Goal: Task Accomplishment & Management: Manage account settings

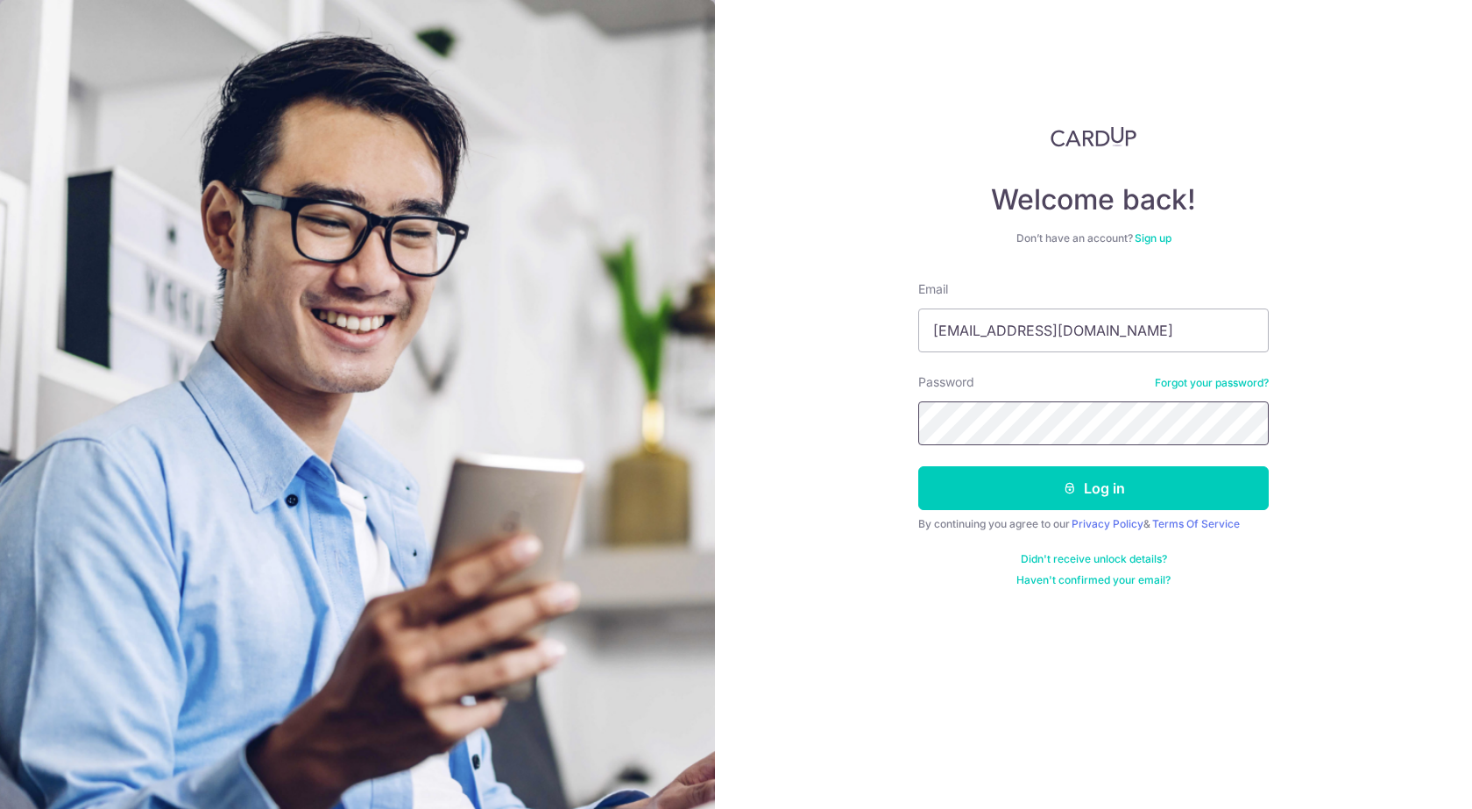
click at [918, 466] on button "Log in" at bounding box center [1093, 488] width 351 height 44
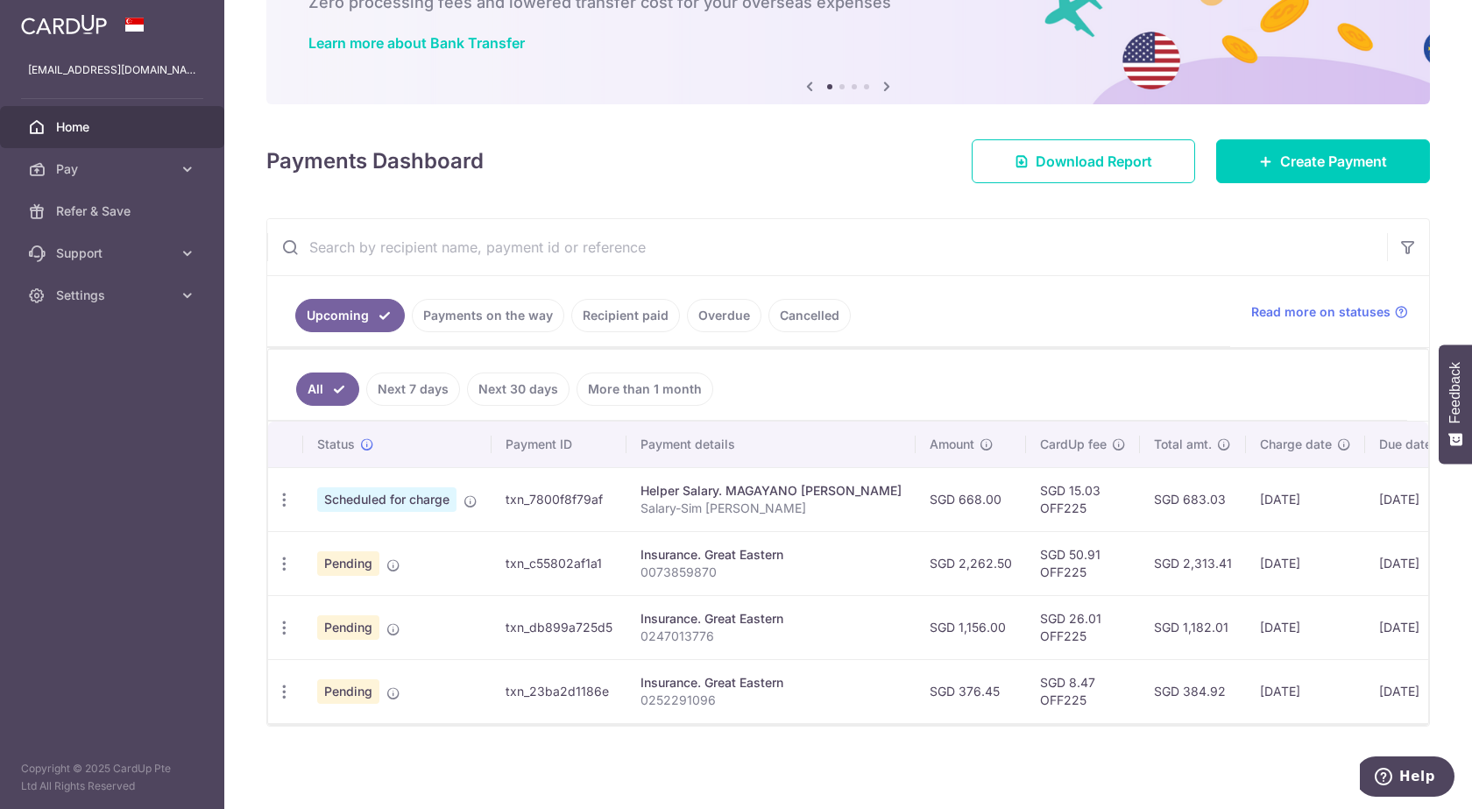
scroll to position [129, 0]
click at [281, 492] on icon "button" at bounding box center [284, 500] width 18 height 18
click at [373, 537] on span "Update payment" at bounding box center [377, 547] width 119 height 21
radio input "true"
type input "668.00"
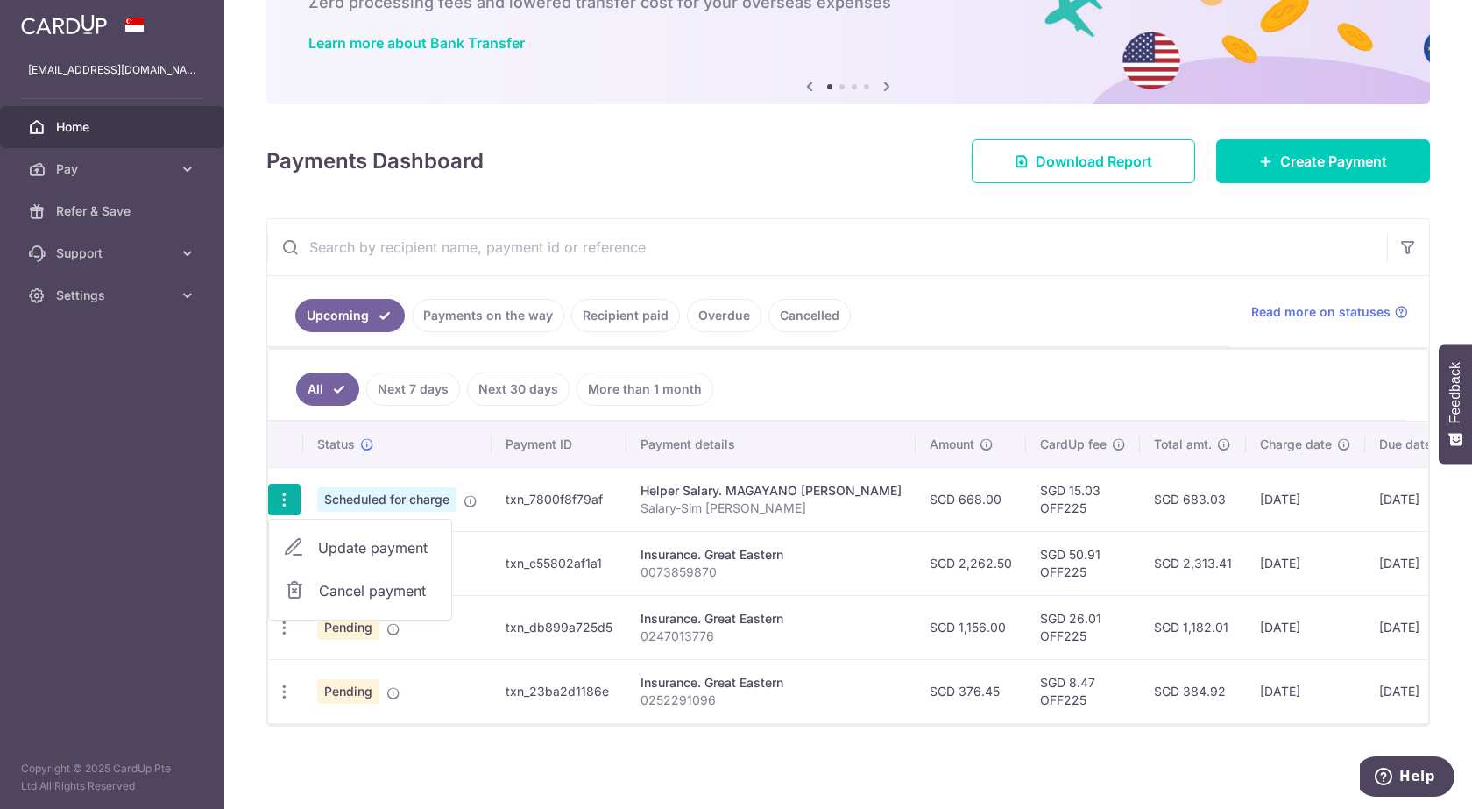
type input "[DATE]"
type input "Salary-Sim [PERSON_NAME]"
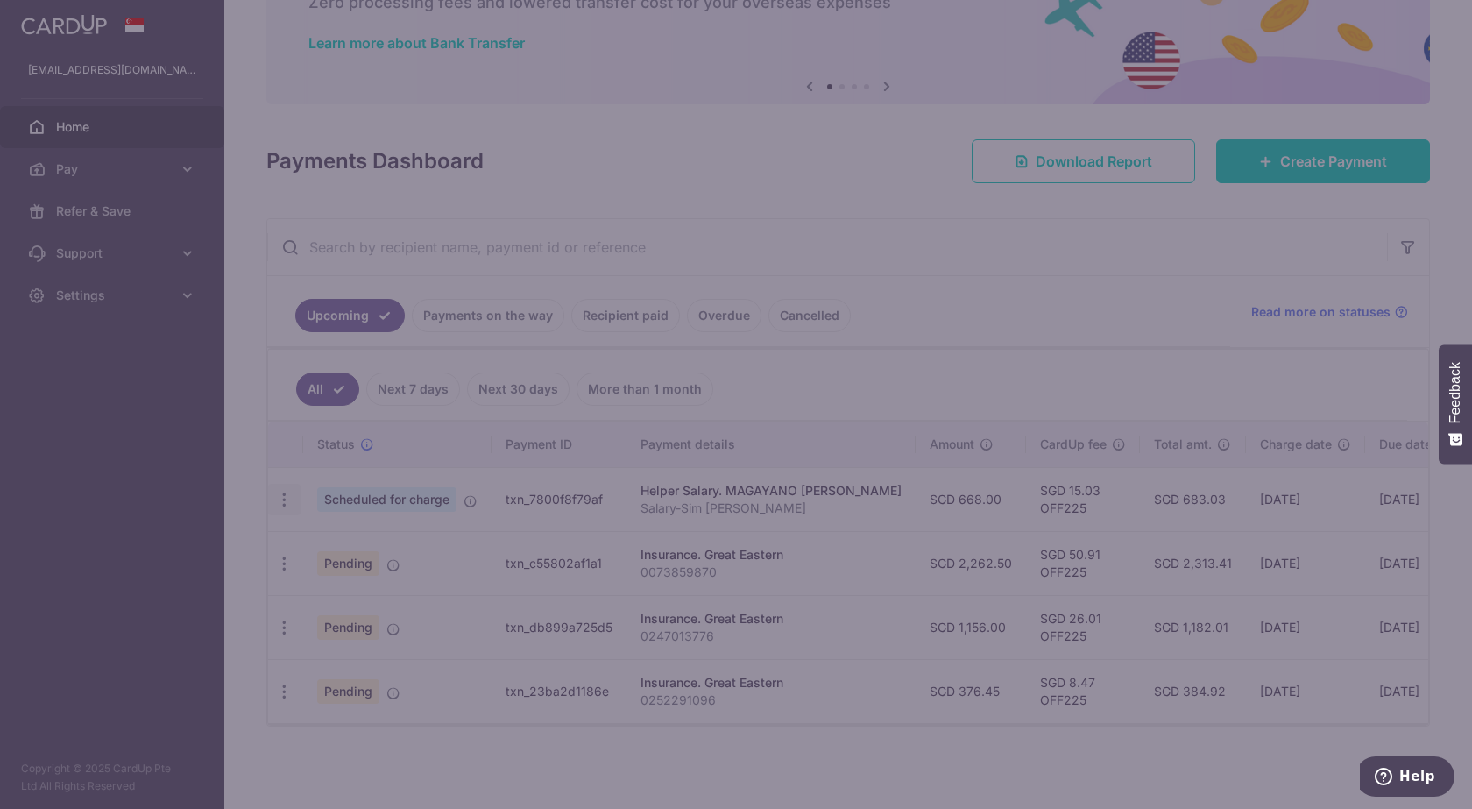
type input "OFF225"
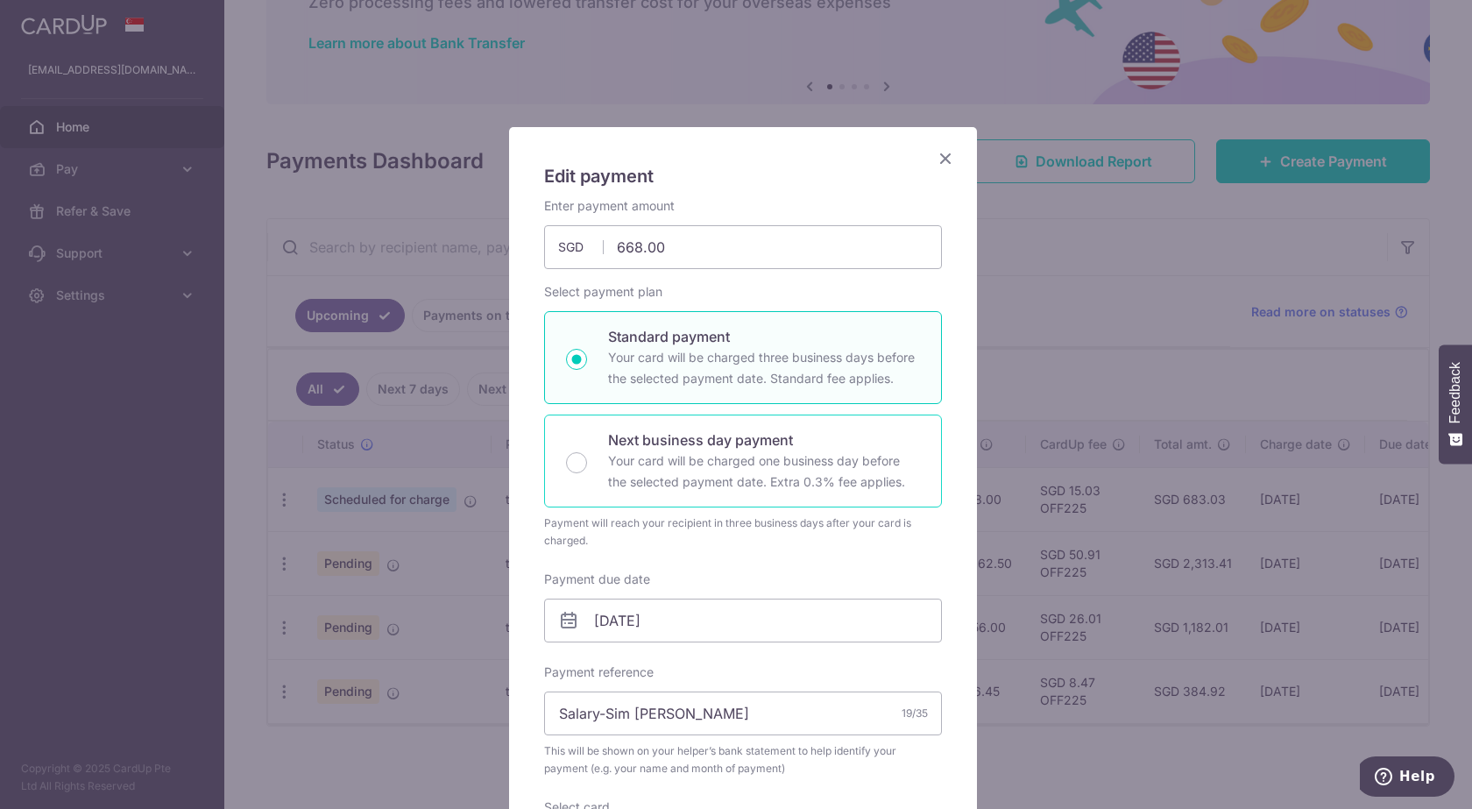
scroll to position [88, 0]
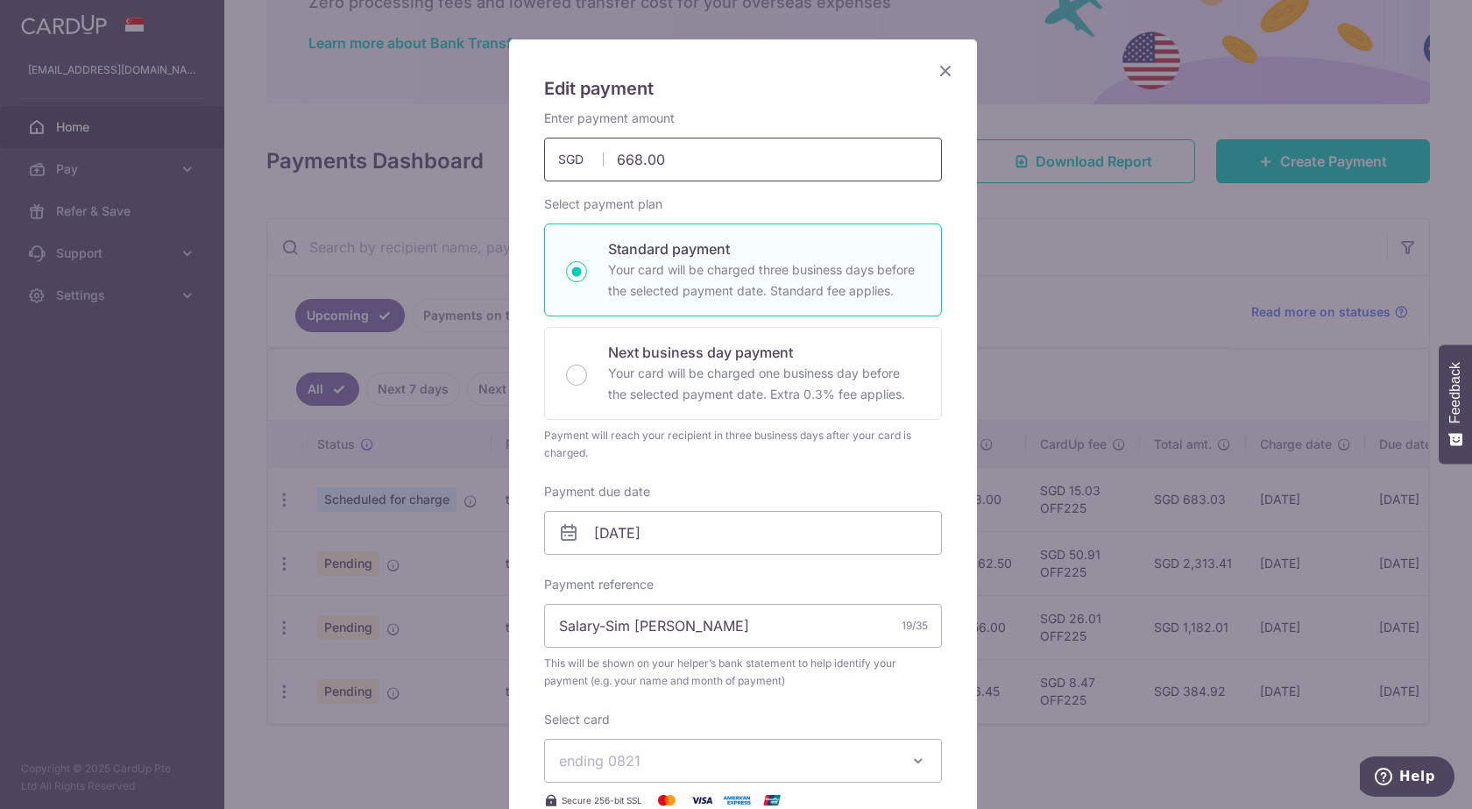
click at [637, 161] on input "668.00" at bounding box center [743, 160] width 398 height 44
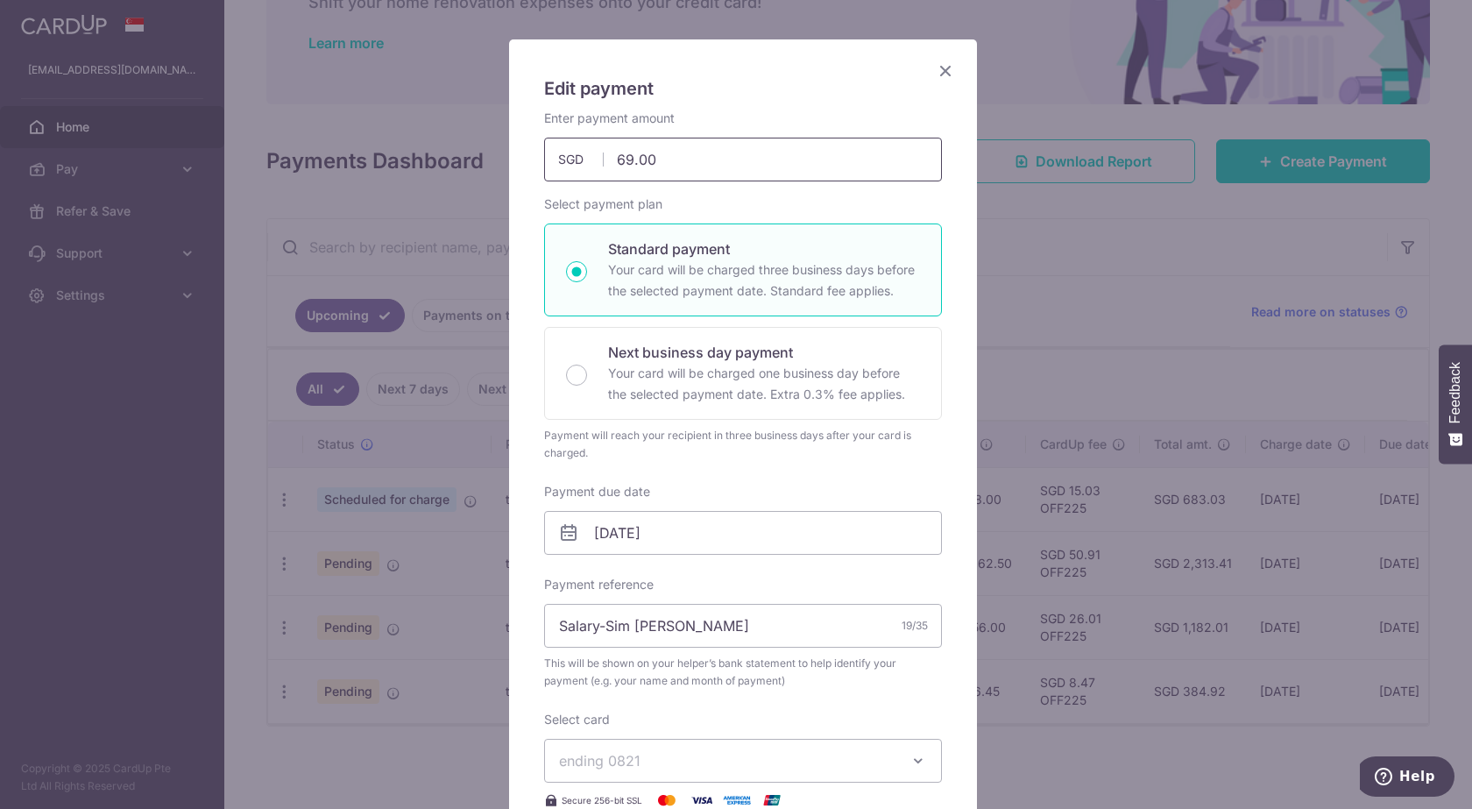
type input "692.00"
click at [749, 192] on div "Enter payment amount 692.00 692.00 SGD To change the payment amount, please can…" at bounding box center [743, 507] width 398 height 794
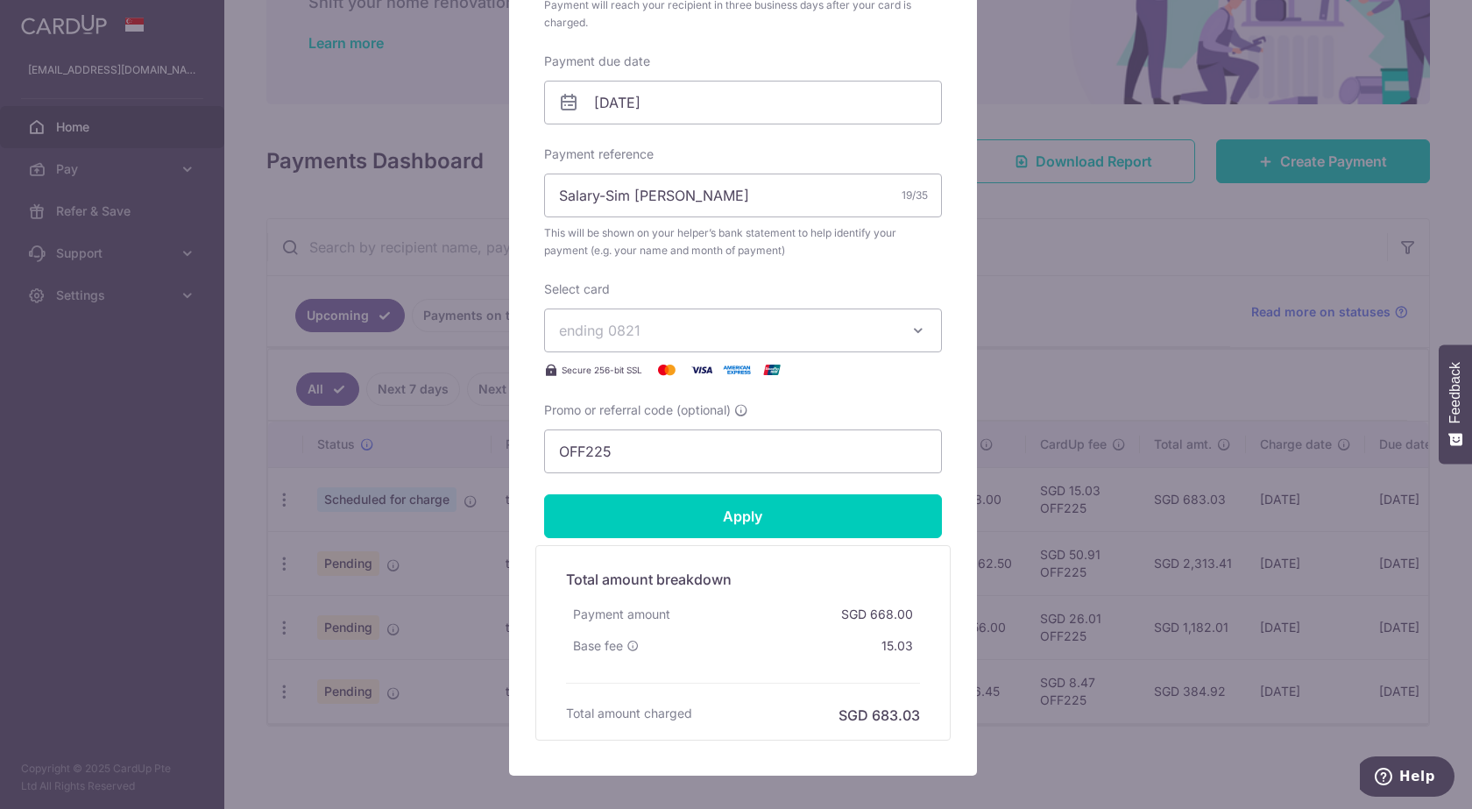
scroll to position [526, 0]
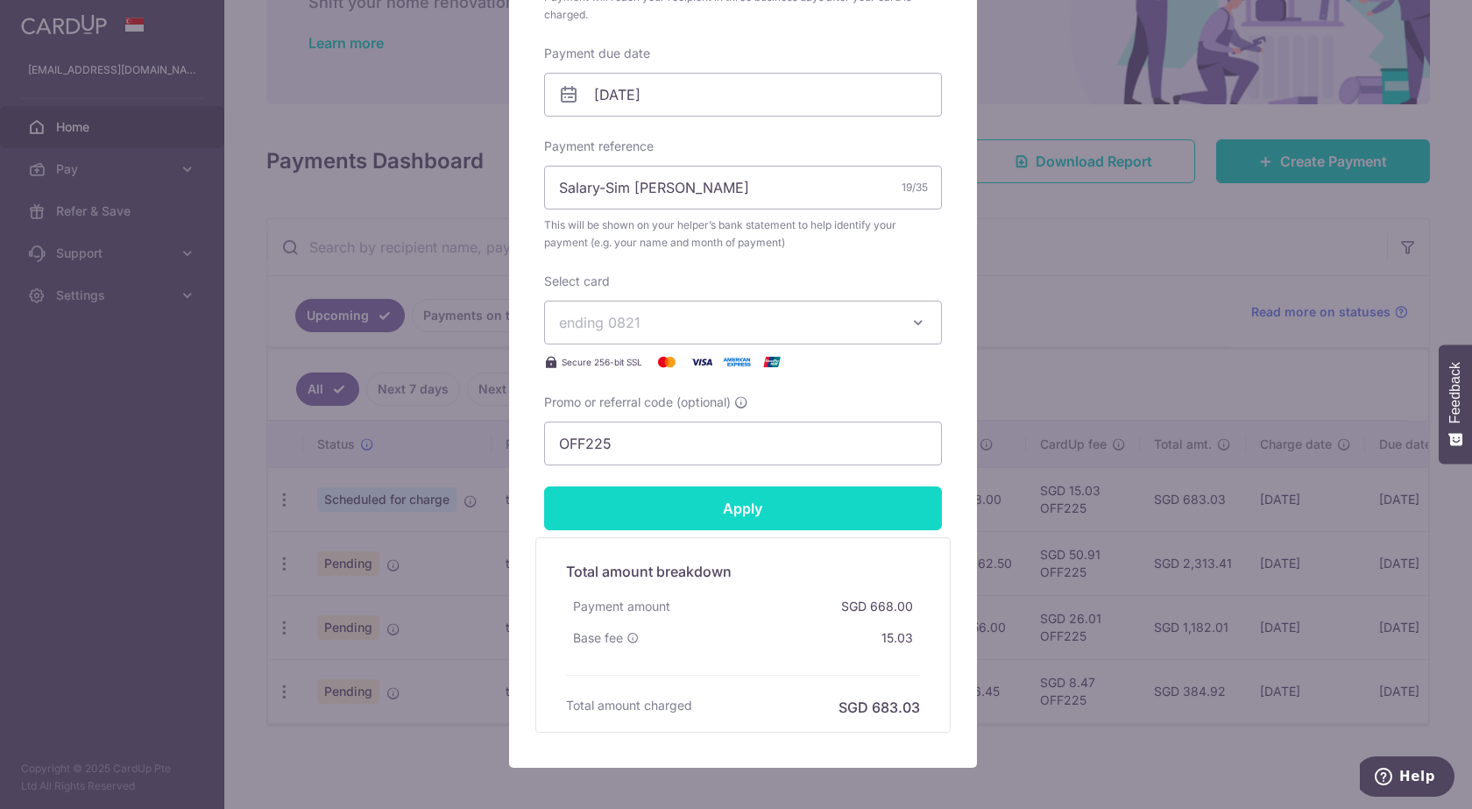
click at [784, 508] on input "Apply" at bounding box center [743, 508] width 398 height 44
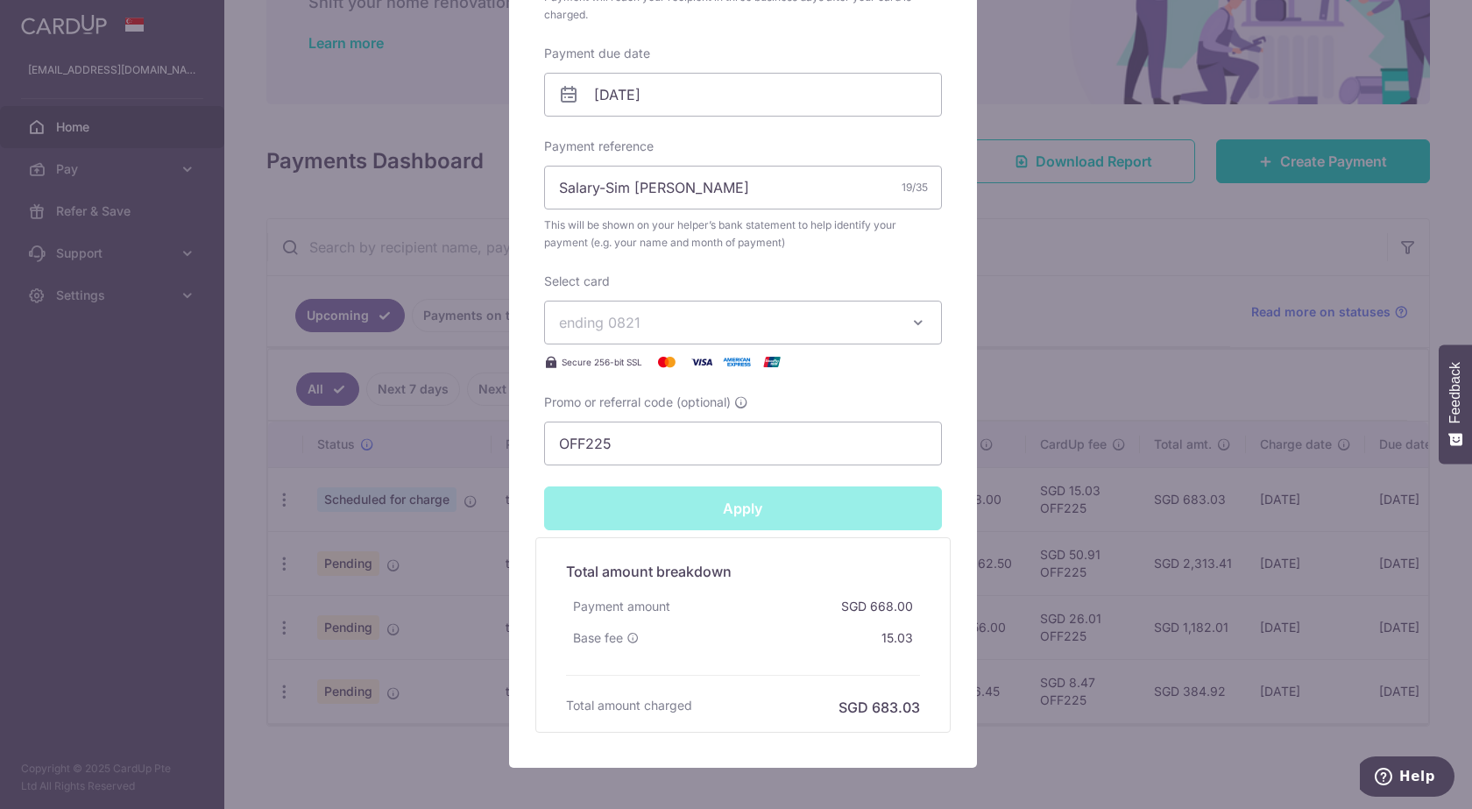
type input "Successfully Applied"
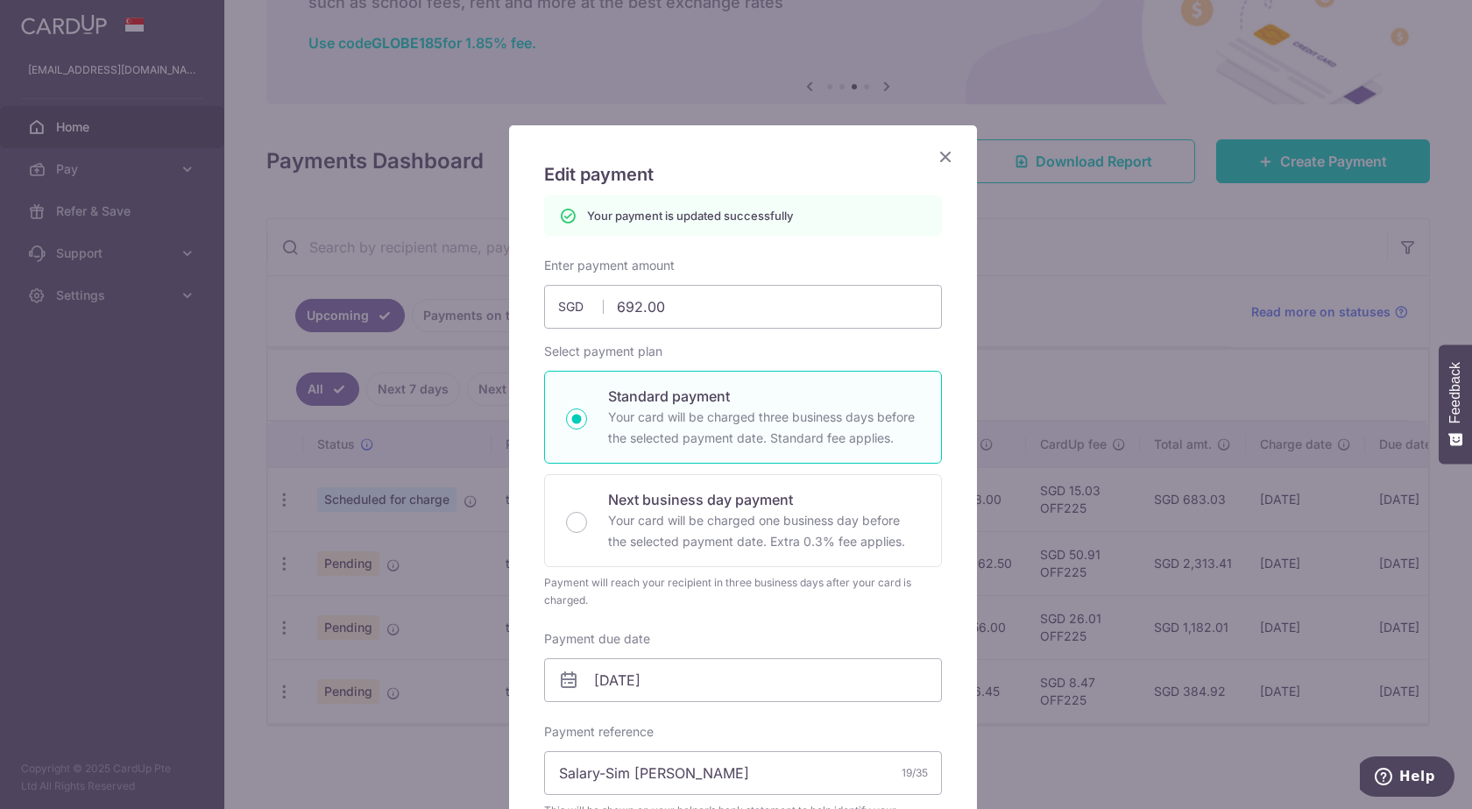
scroll to position [0, 0]
click at [942, 162] on icon "Close" at bounding box center [945, 158] width 21 height 22
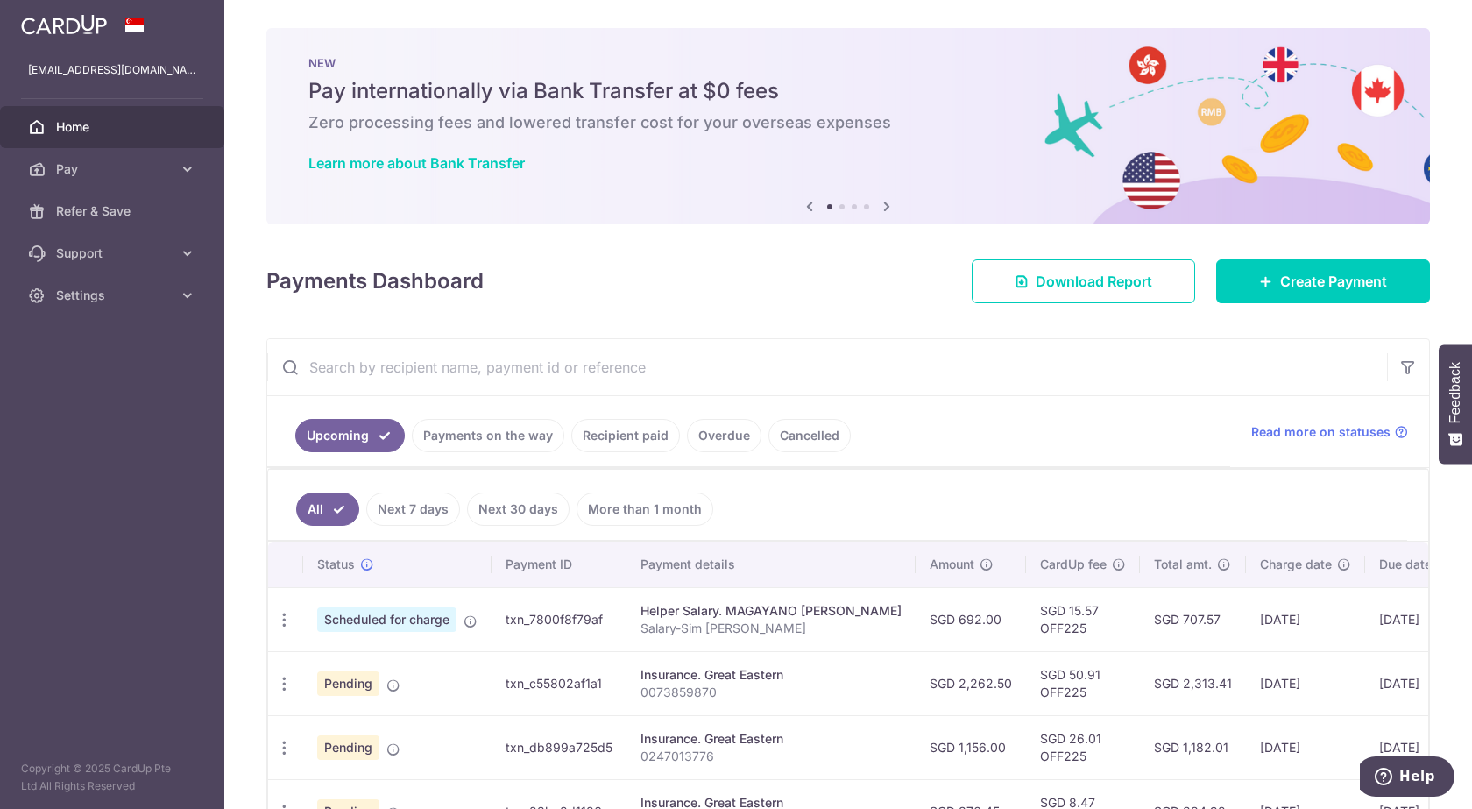
click at [617, 444] on link "Recipient paid" at bounding box center [625, 435] width 109 height 33
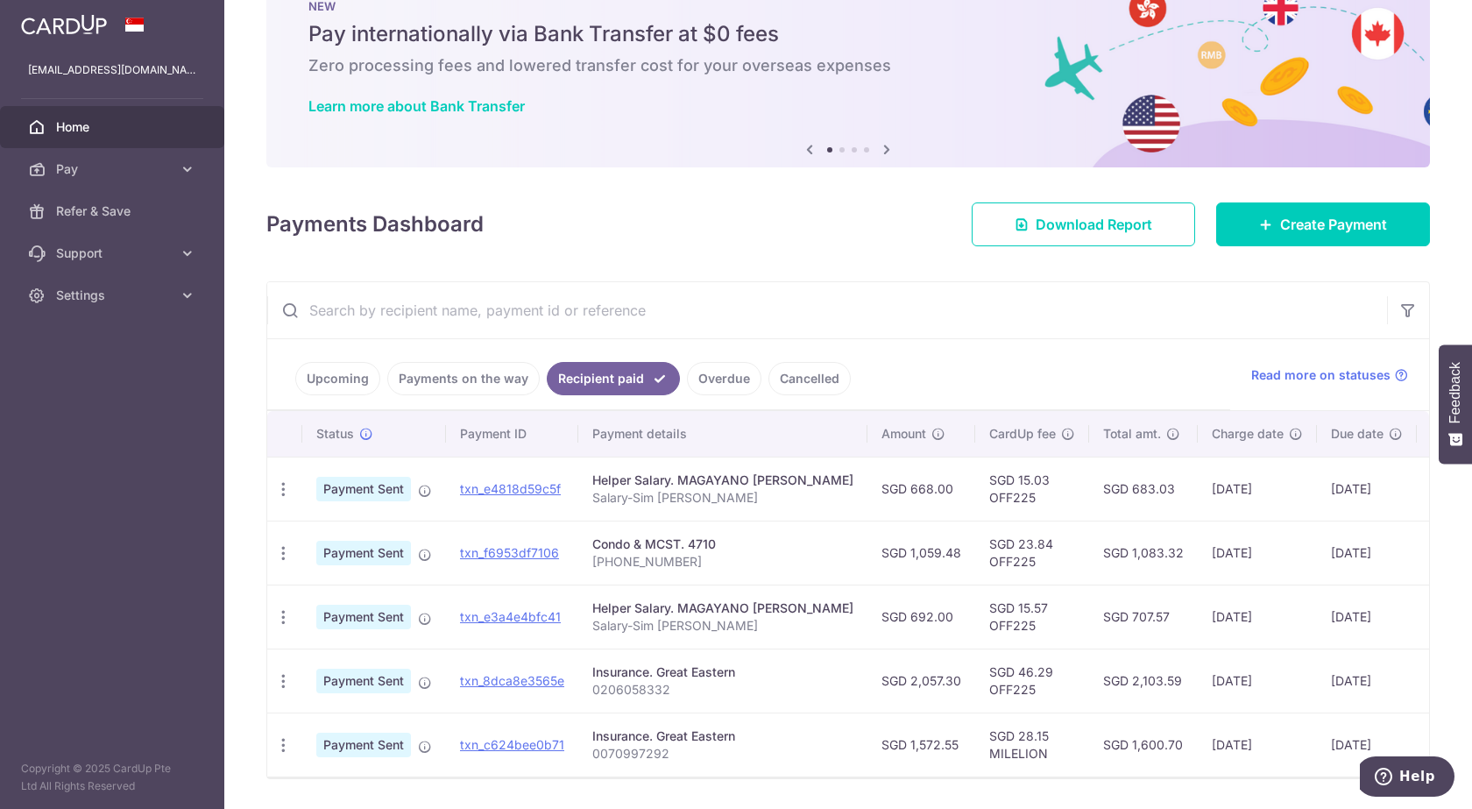
scroll to position [88, 0]
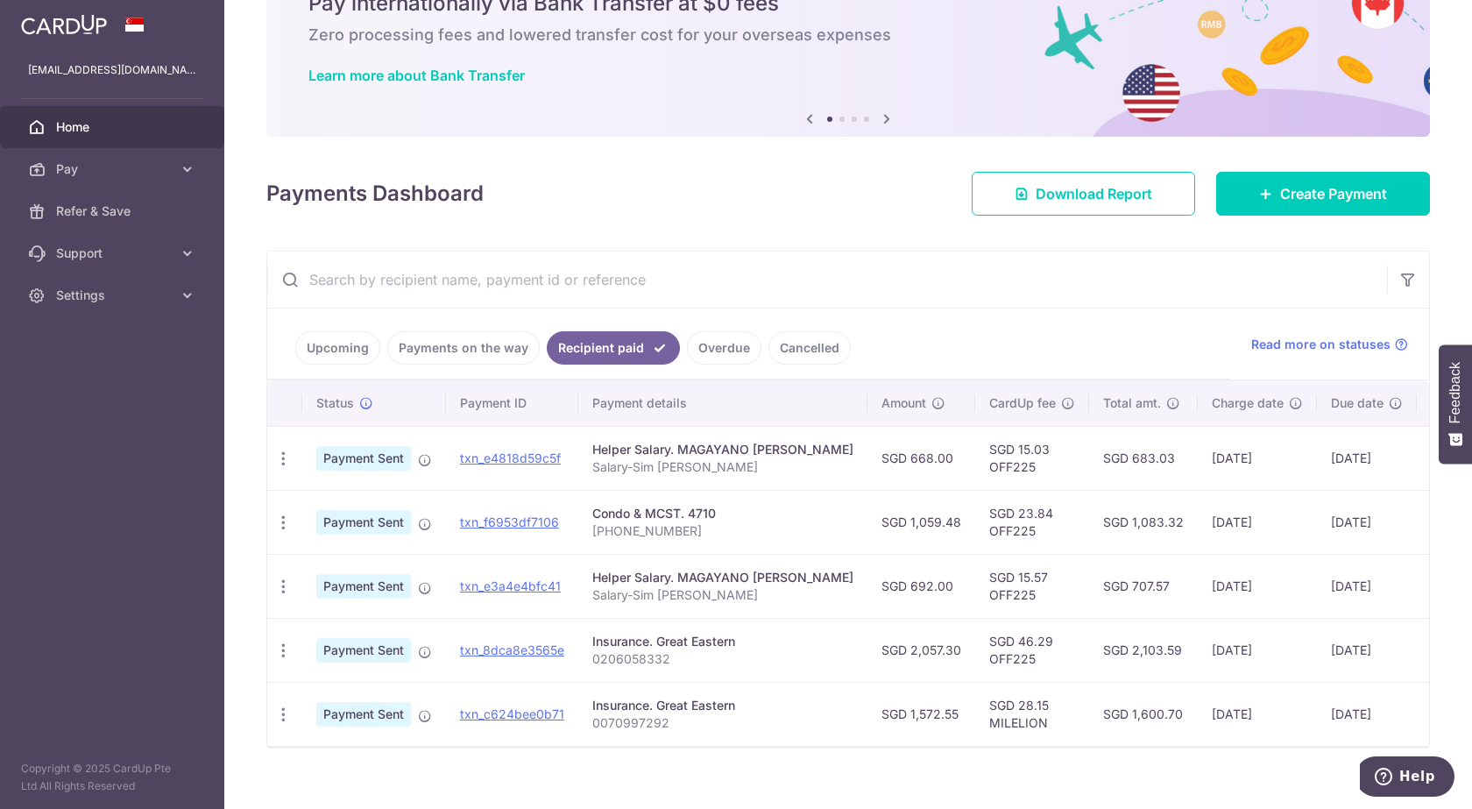
click at [329, 363] on link "Upcoming" at bounding box center [337, 347] width 85 height 33
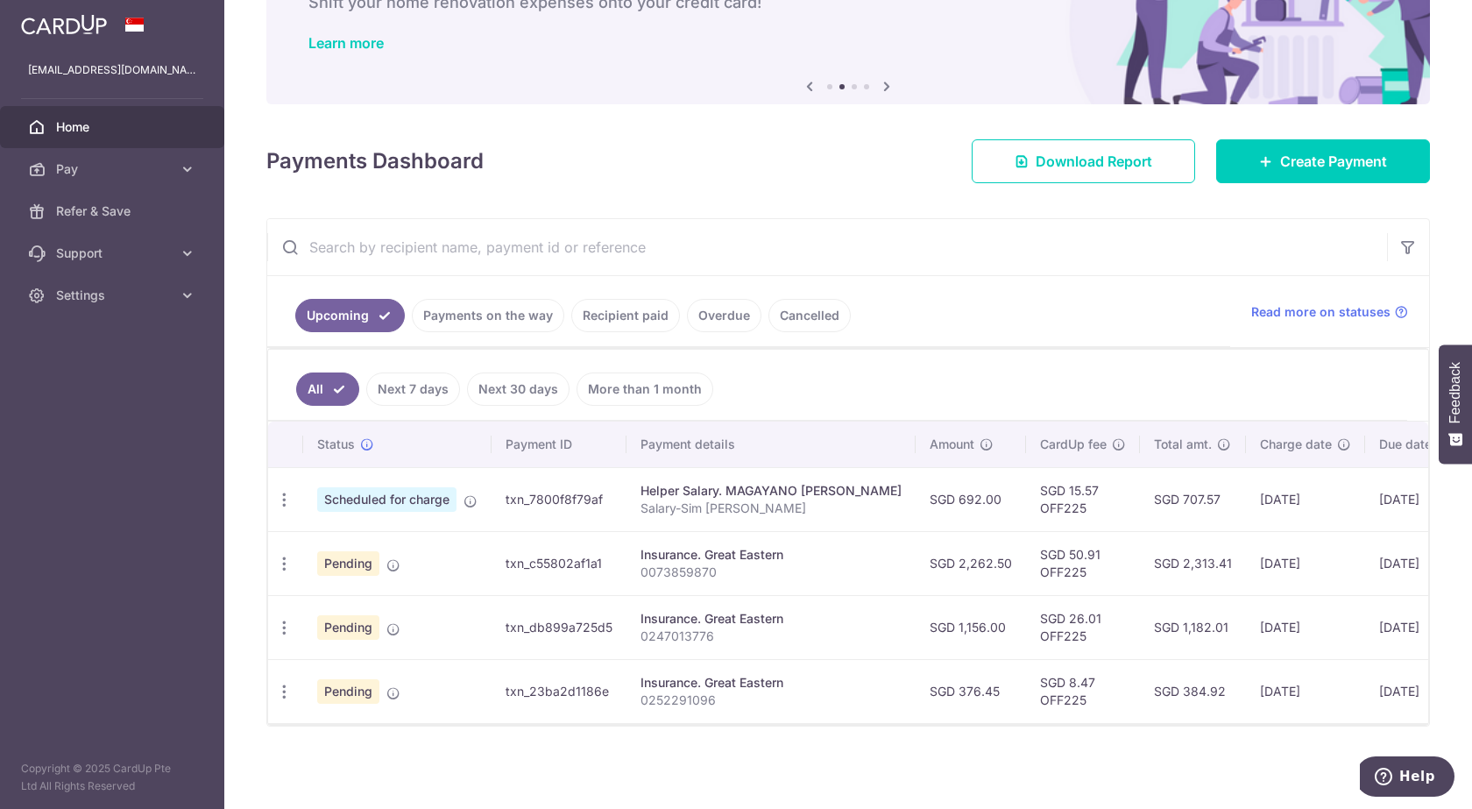
scroll to position [0, 0]
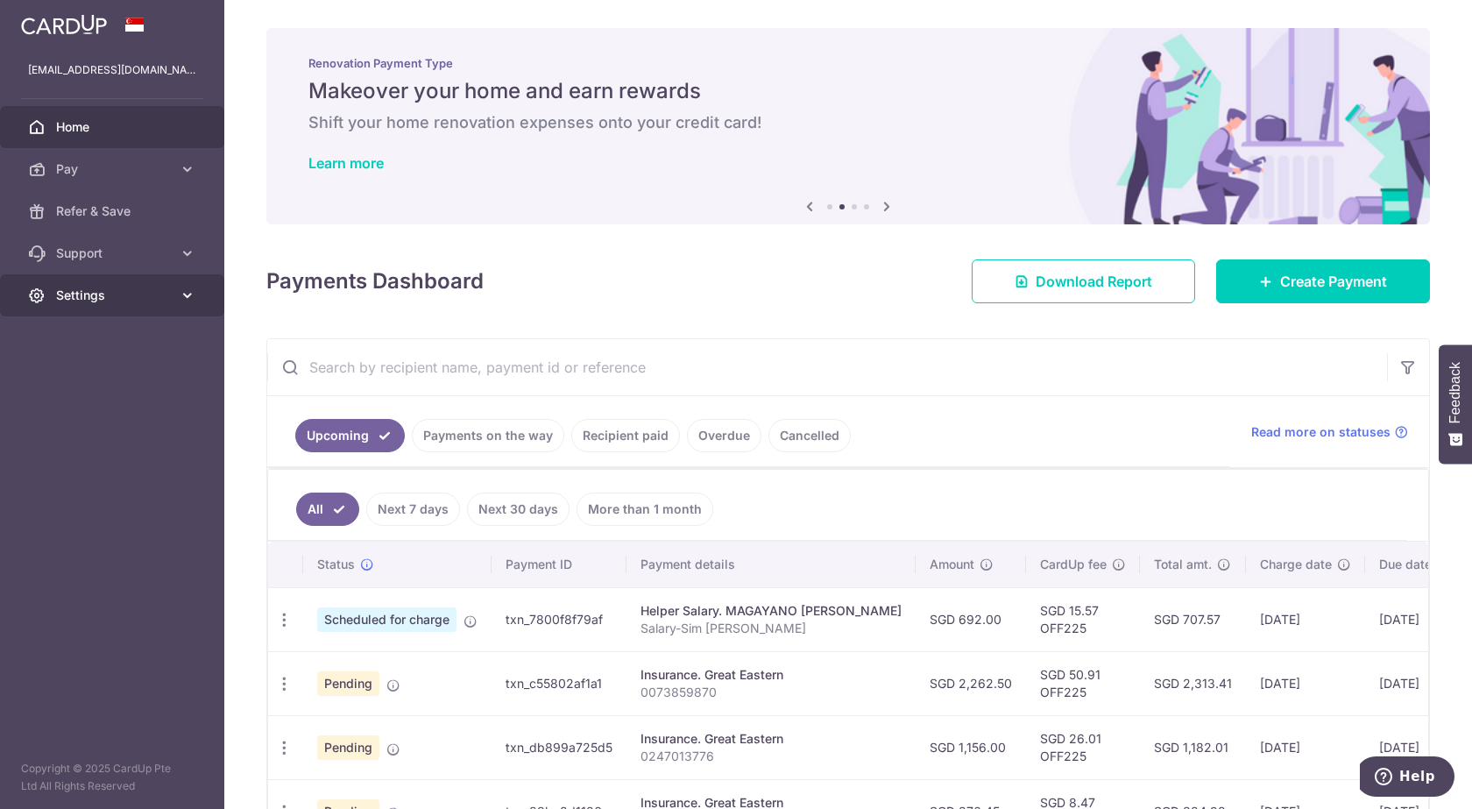
click at [144, 289] on span "Settings" at bounding box center [114, 296] width 116 height 18
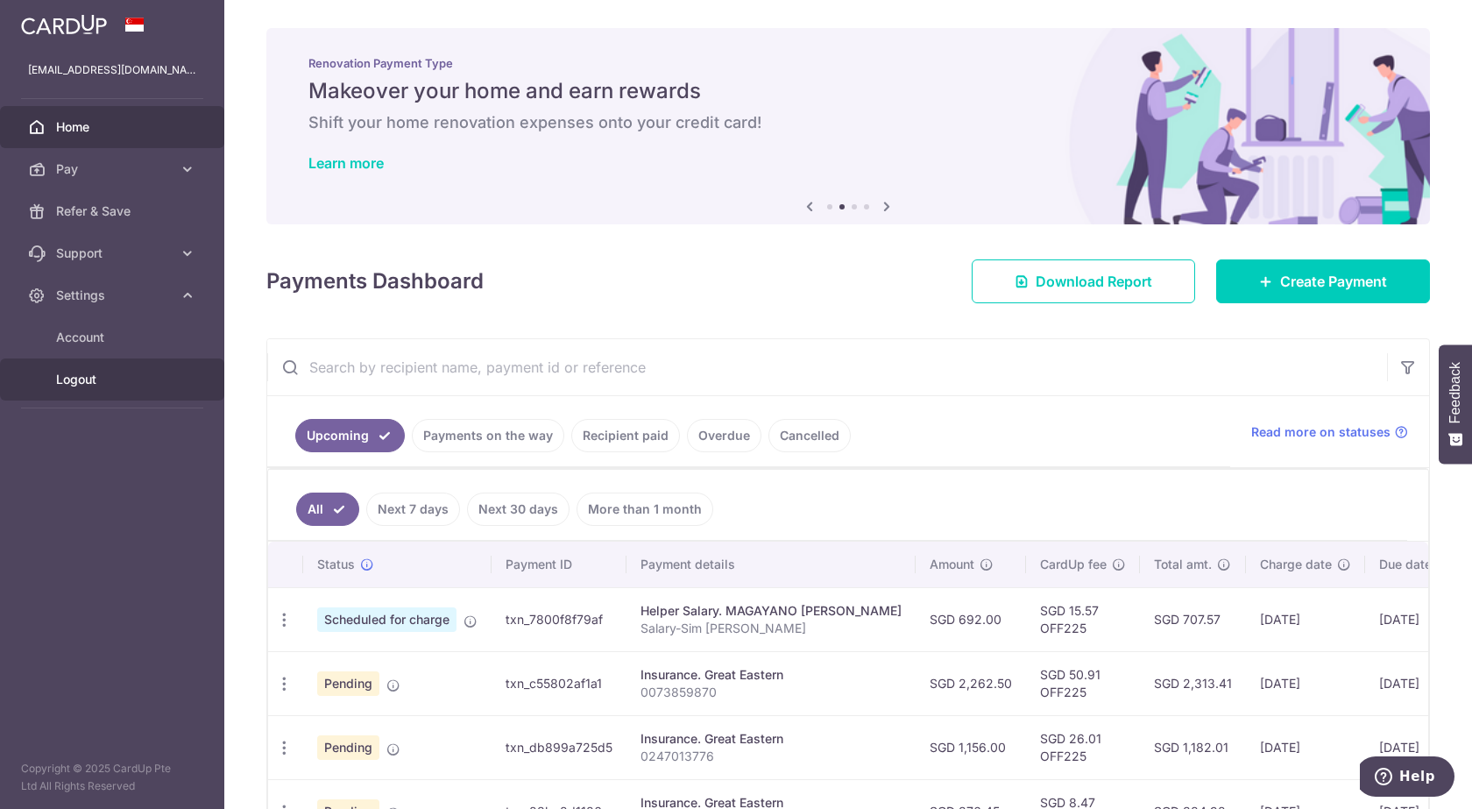
click at [130, 386] on span "Logout" at bounding box center [114, 380] width 116 height 18
